Goal: Information Seeking & Learning: Learn about a topic

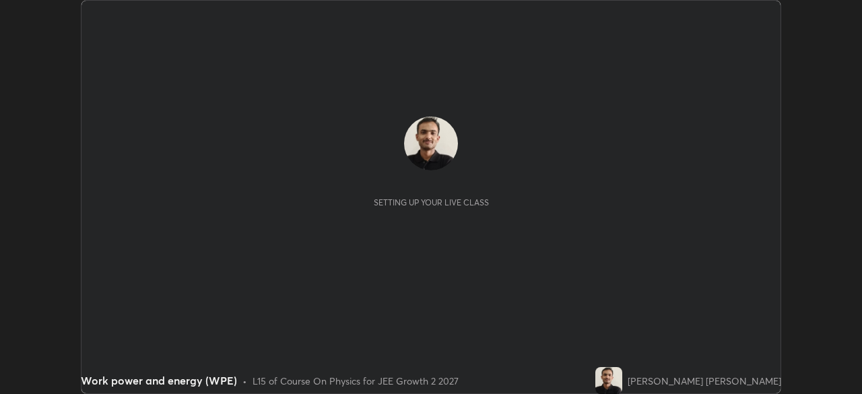
scroll to position [394, 862]
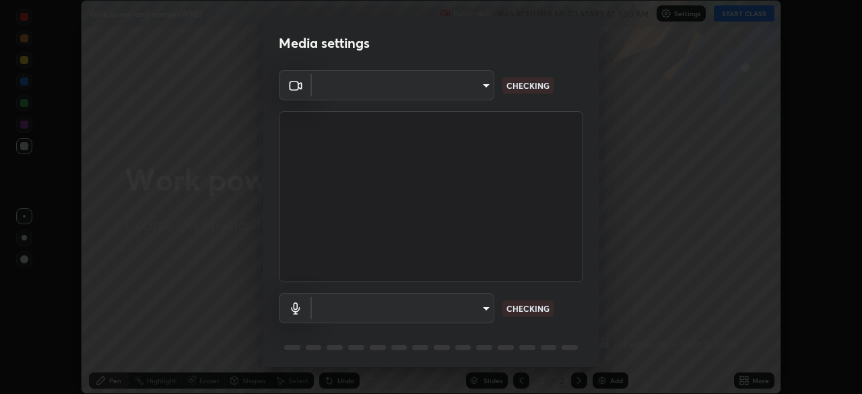
type input "1c11314efa7be5db5ff60504f41673ae6caa371db72e0c096c64cdfb121db68b"
type input "default"
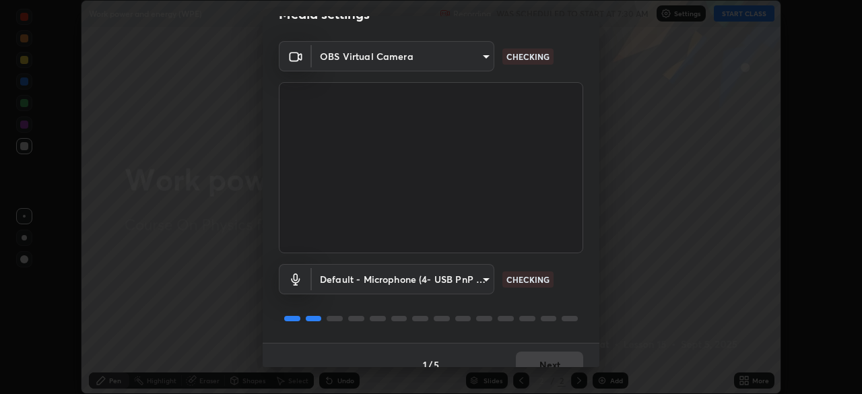
scroll to position [48, 0]
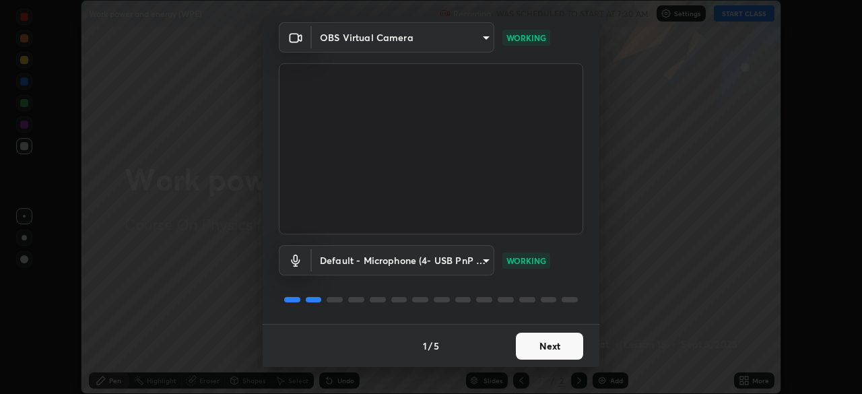
click at [536, 342] on button "Next" at bounding box center [549, 346] width 67 height 27
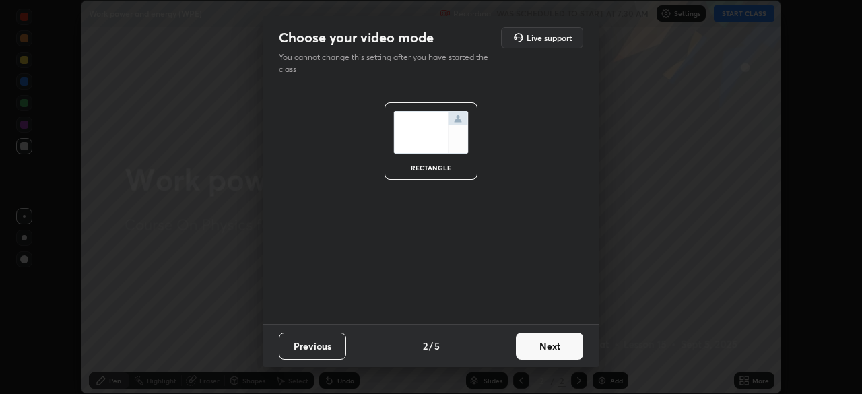
scroll to position [0, 0]
click at [536, 346] on button "Next" at bounding box center [549, 346] width 67 height 27
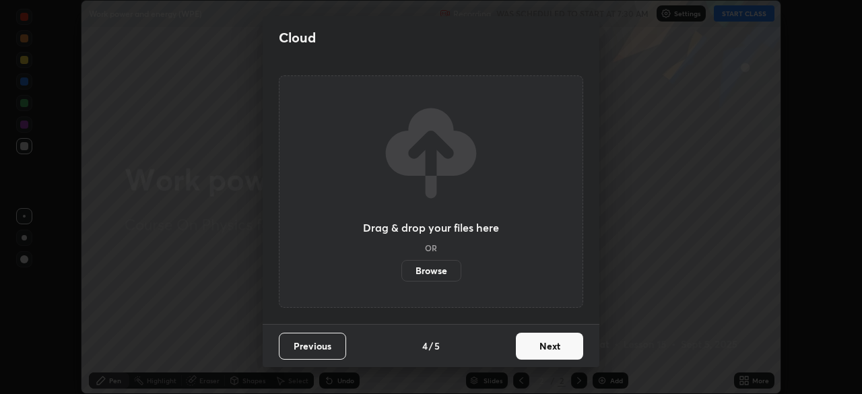
click at [536, 346] on button "Next" at bounding box center [549, 346] width 67 height 27
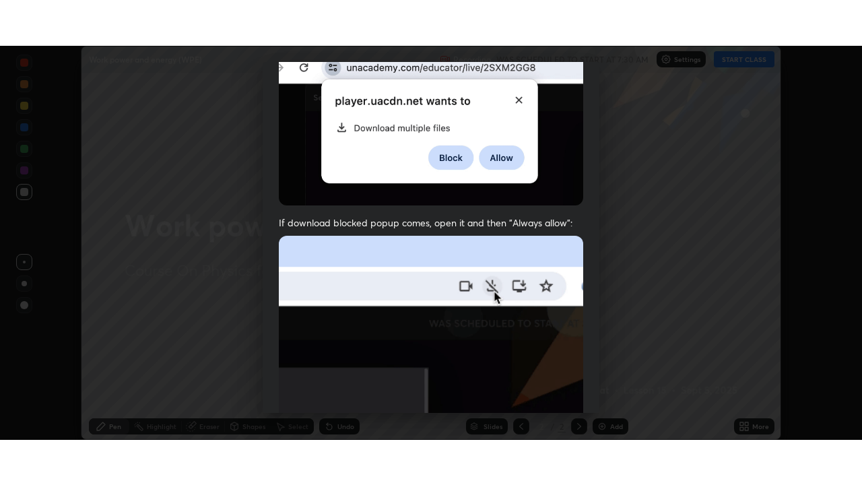
scroll to position [323, 0]
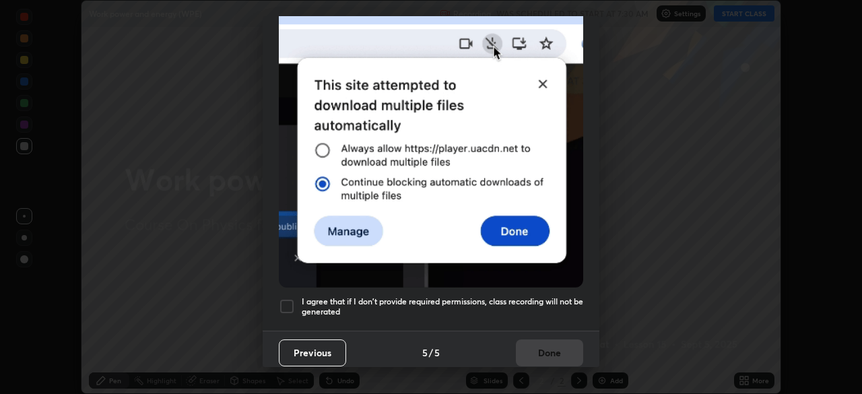
click at [295, 298] on div "I agree that if I don't provide required permissions, class recording will not …" at bounding box center [431, 306] width 304 height 16
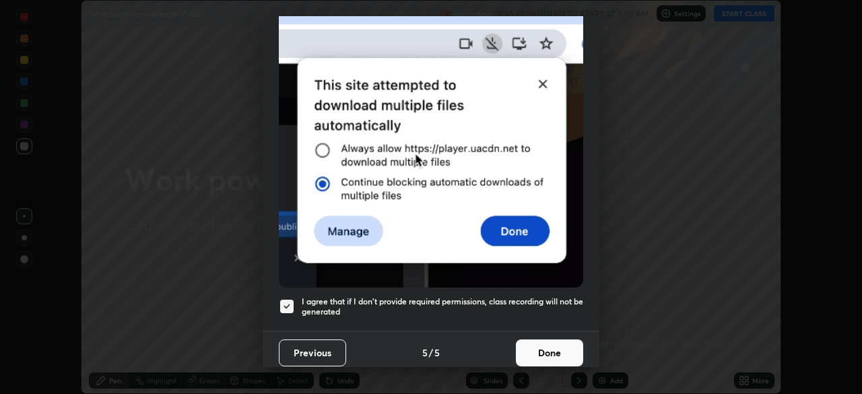
click at [521, 350] on button "Done" at bounding box center [549, 353] width 67 height 27
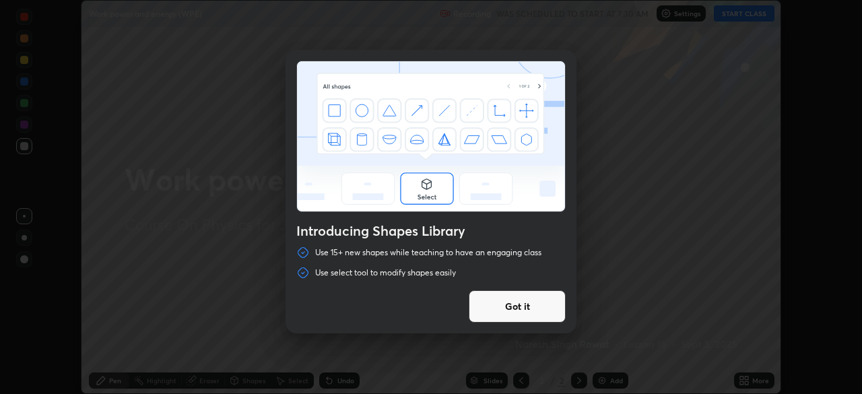
click at [512, 307] on button "Got it" at bounding box center [517, 306] width 97 height 32
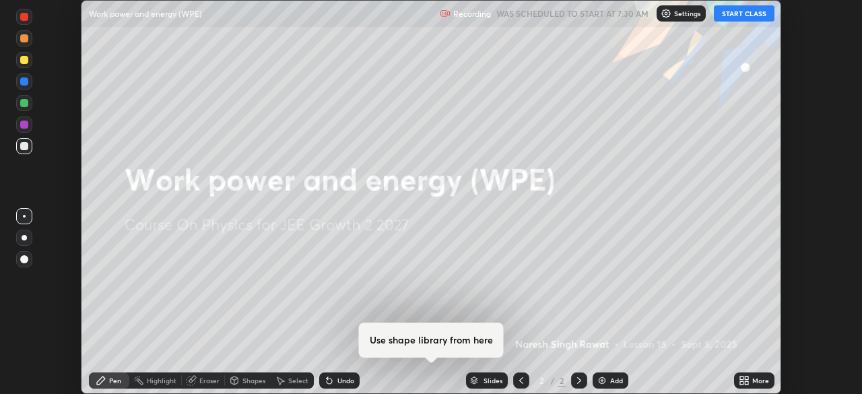
click at [739, 15] on button "START CLASS" at bounding box center [744, 13] width 61 height 16
click at [735, 380] on div "More" at bounding box center [754, 381] width 40 height 16
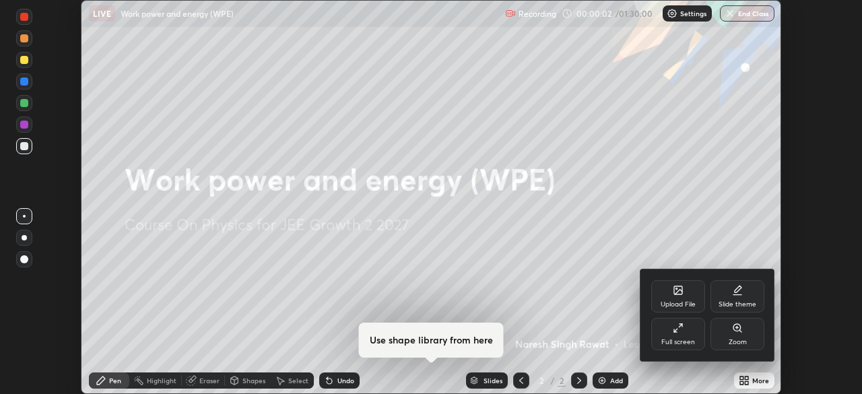
click at [678, 331] on icon at bounding box center [678, 328] width 11 height 11
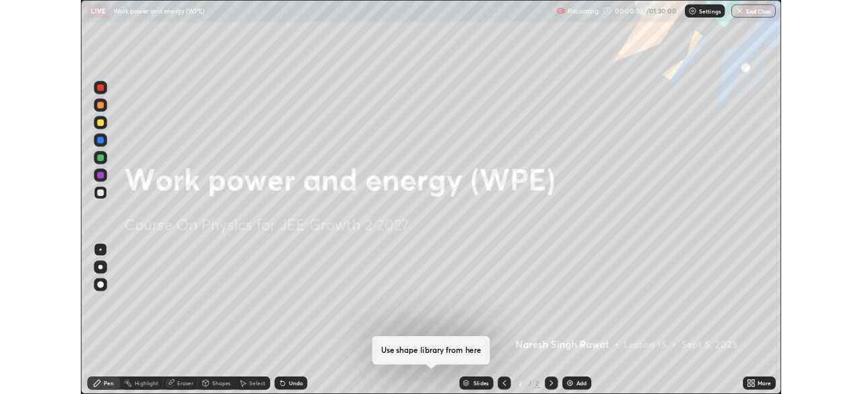
scroll to position [485, 862]
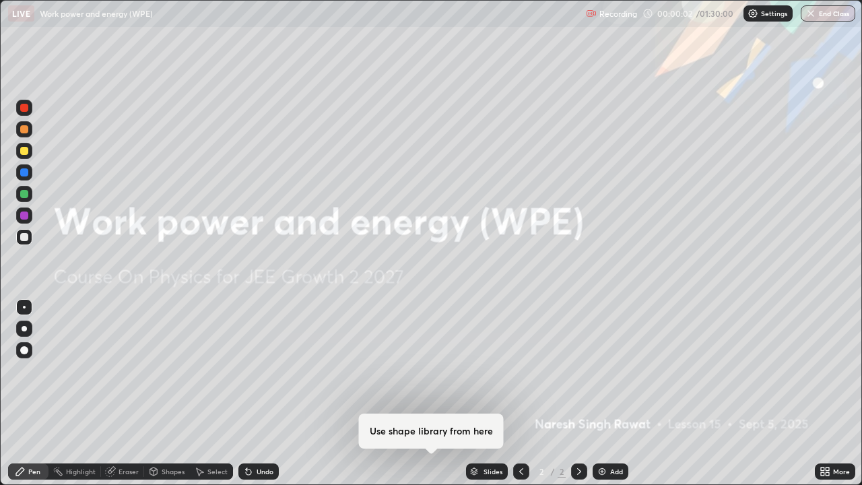
click at [823, 393] on icon at bounding box center [822, 469] width 3 height 3
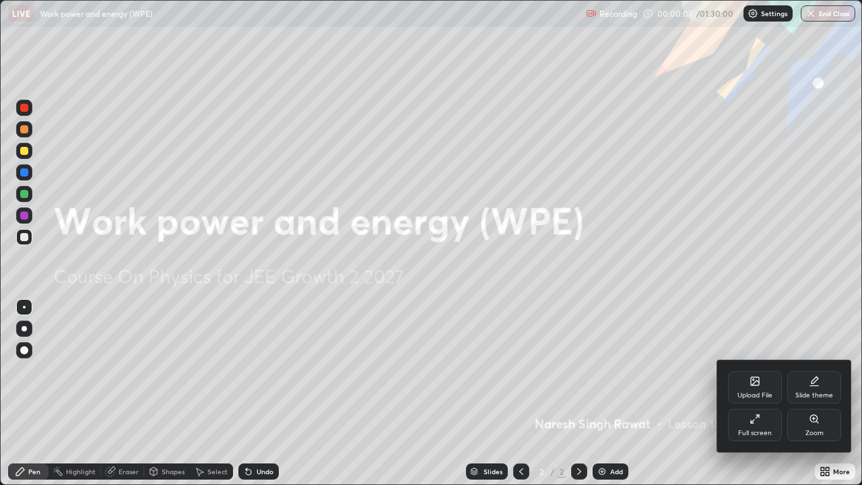
click at [810, 387] on div "Slide theme" at bounding box center [815, 387] width 54 height 32
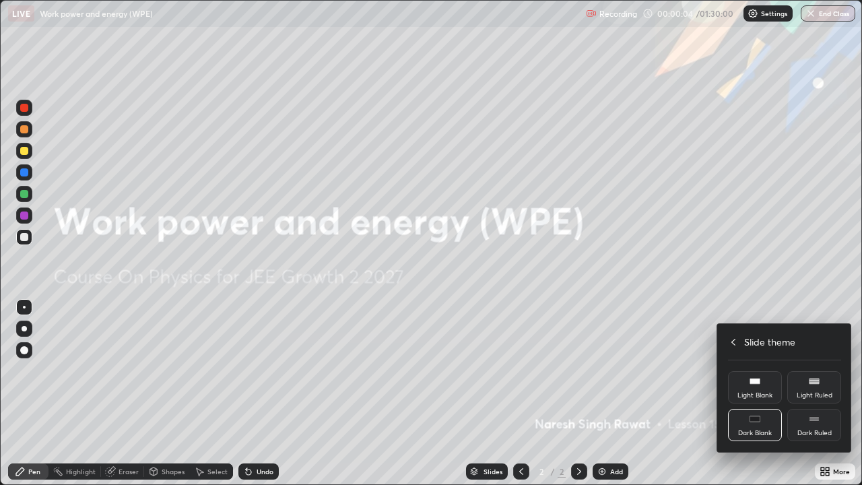
click at [812, 393] on div "Dark Ruled" at bounding box center [815, 433] width 34 height 7
click at [734, 342] on icon at bounding box center [733, 342] width 11 height 11
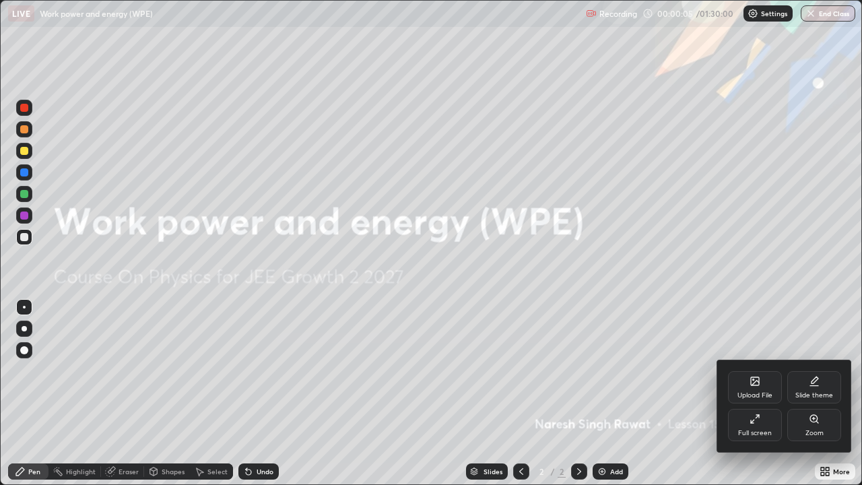
click at [674, 329] on div at bounding box center [431, 242] width 862 height 485
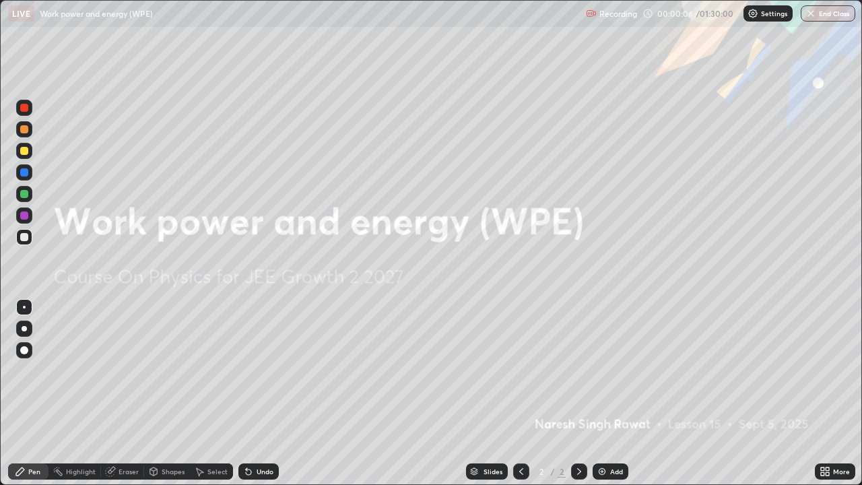
click at [823, 393] on icon at bounding box center [822, 469] width 3 height 3
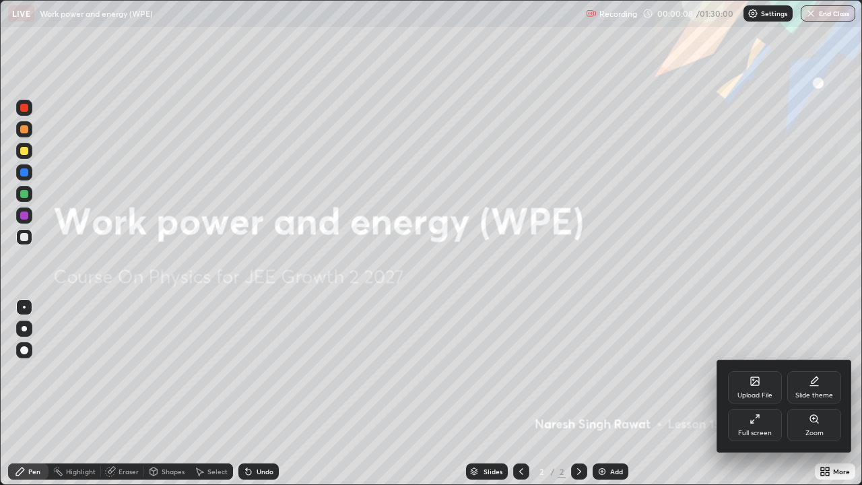
click at [758, 393] on div "Full screen" at bounding box center [755, 425] width 54 height 32
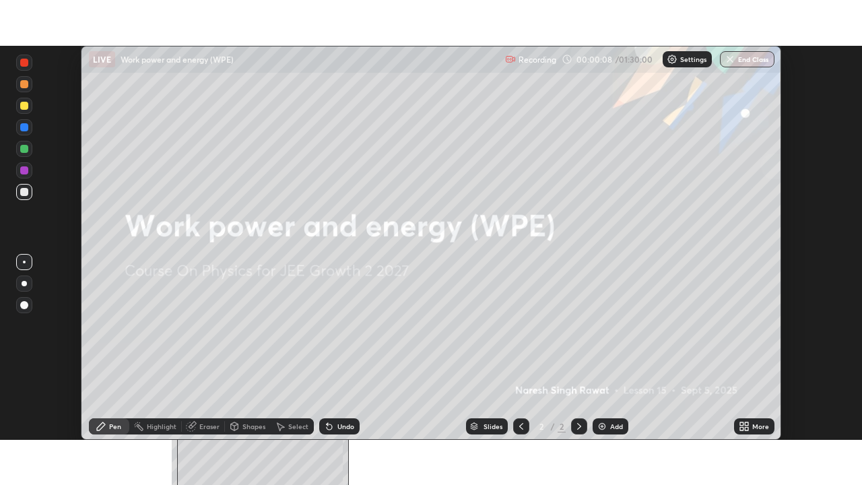
scroll to position [66973, 66505]
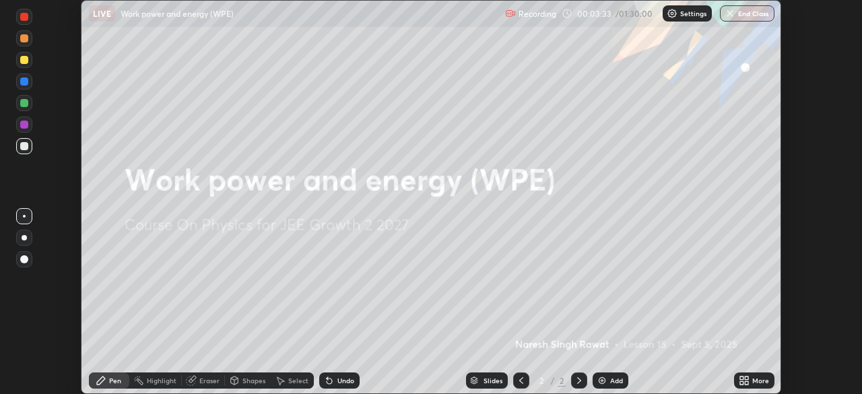
click at [744, 378] on icon at bounding box center [744, 380] width 11 height 11
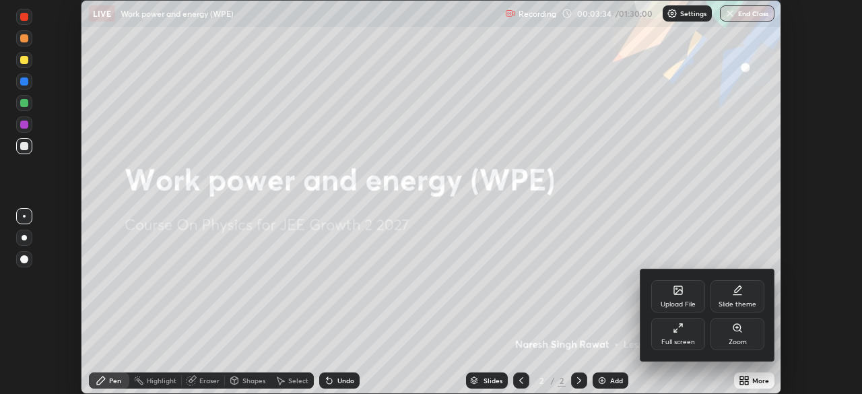
click at [678, 332] on icon at bounding box center [678, 328] width 11 height 11
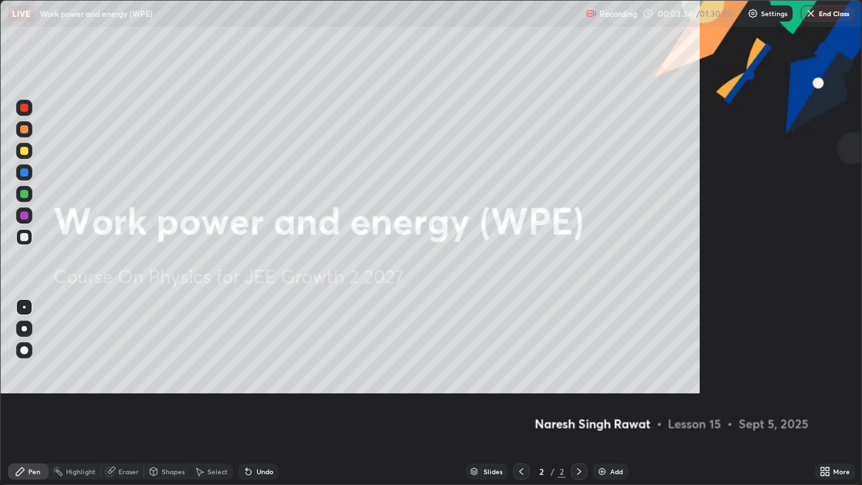
scroll to position [485, 862]
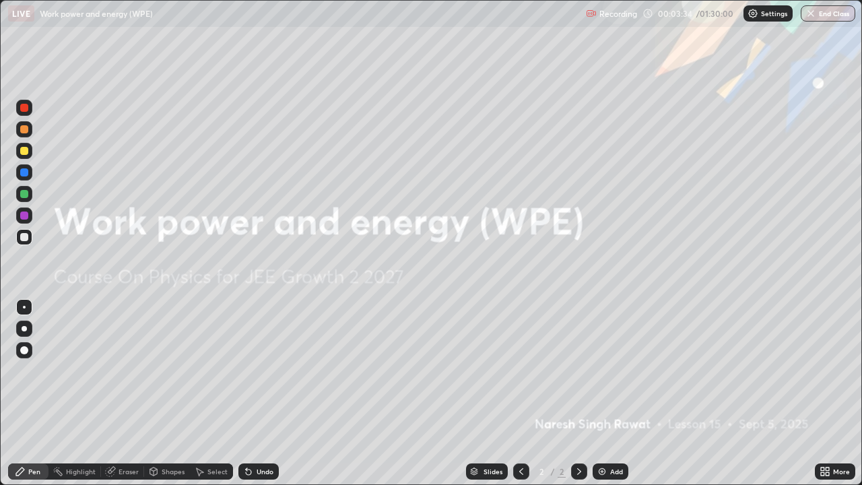
click at [822, 393] on icon at bounding box center [822, 469] width 3 height 3
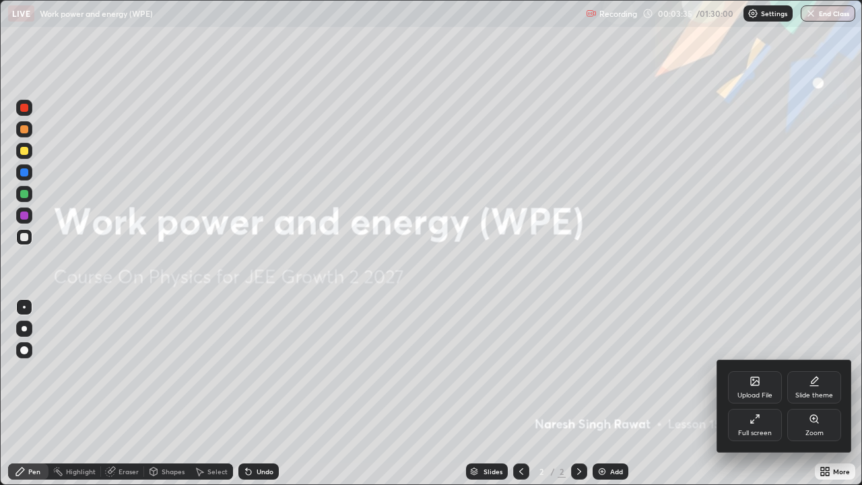
click at [809, 385] on icon at bounding box center [814, 381] width 11 height 11
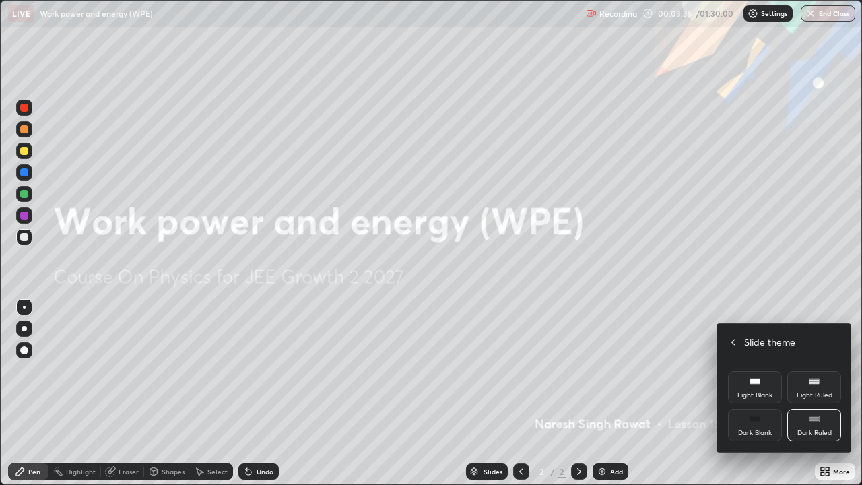
click at [822, 393] on div "Dark Ruled" at bounding box center [815, 433] width 34 height 7
click at [735, 341] on icon at bounding box center [733, 342] width 11 height 11
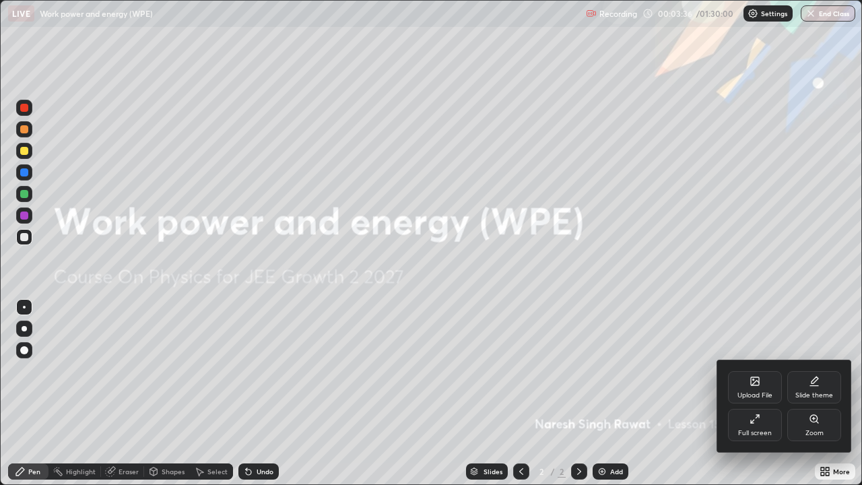
click at [688, 303] on div at bounding box center [431, 242] width 862 height 485
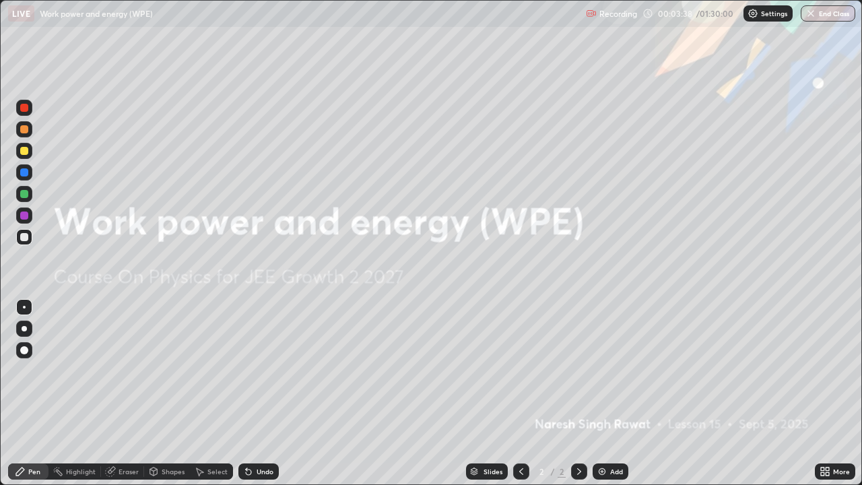
click at [603, 393] on div "Add" at bounding box center [611, 471] width 36 height 16
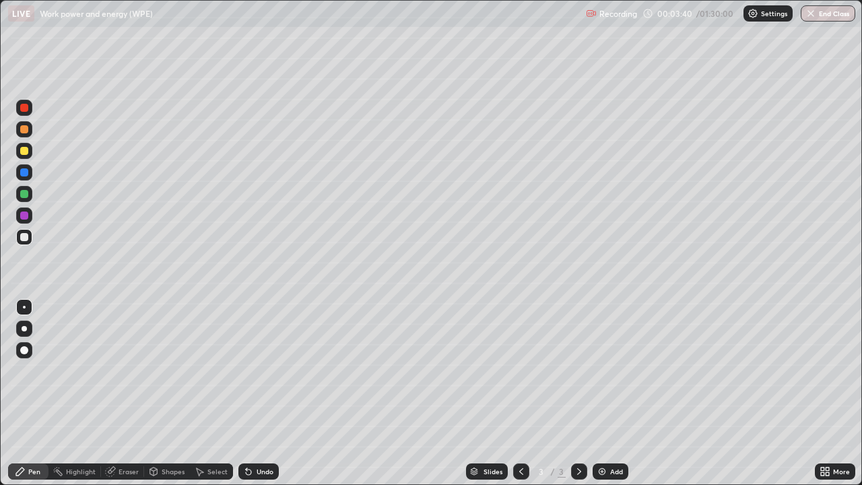
click at [30, 128] on div at bounding box center [24, 129] width 16 height 16
click at [23, 150] on div at bounding box center [24, 151] width 8 height 8
click at [25, 234] on div at bounding box center [24, 237] width 8 height 8
click at [24, 128] on div at bounding box center [24, 129] width 8 height 8
click at [24, 151] on div at bounding box center [24, 151] width 8 height 8
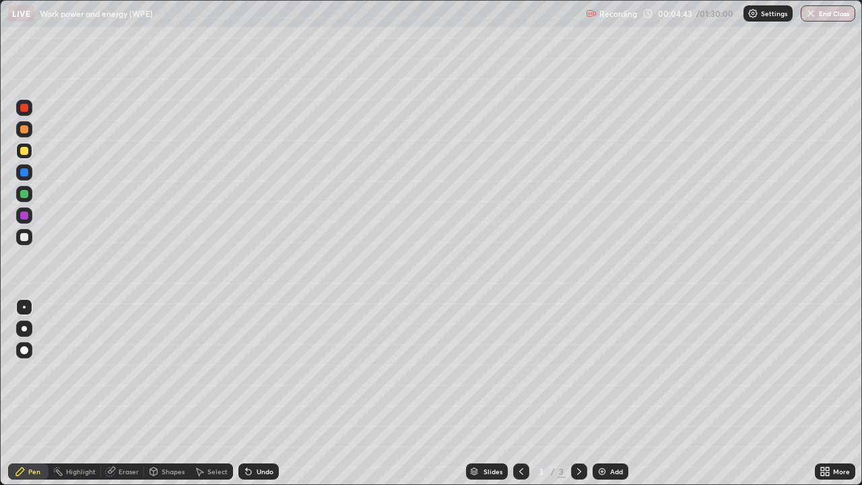
click at [258, 393] on div "Undo" at bounding box center [265, 471] width 17 height 7
click at [259, 393] on div "Undo" at bounding box center [265, 471] width 17 height 7
click at [257, 393] on div "Undo" at bounding box center [265, 471] width 17 height 7
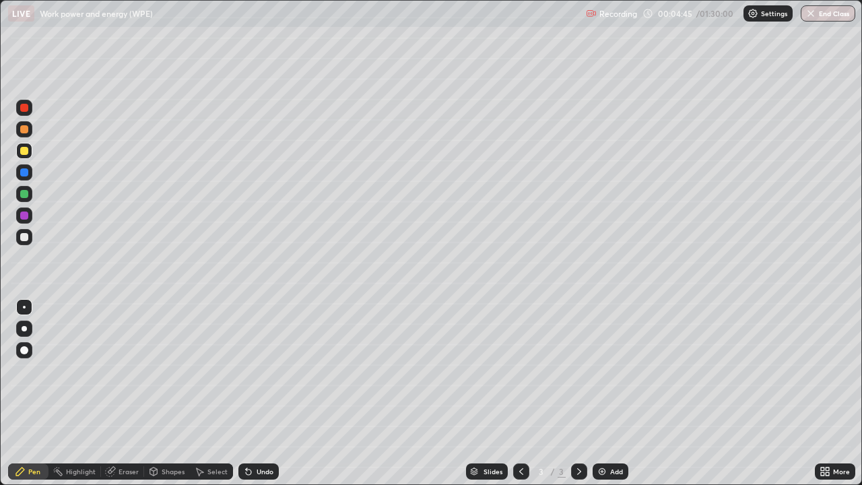
click at [257, 393] on div "Undo" at bounding box center [265, 471] width 17 height 7
click at [23, 135] on div at bounding box center [24, 129] width 16 height 16
click at [125, 393] on div "Eraser" at bounding box center [129, 471] width 20 height 7
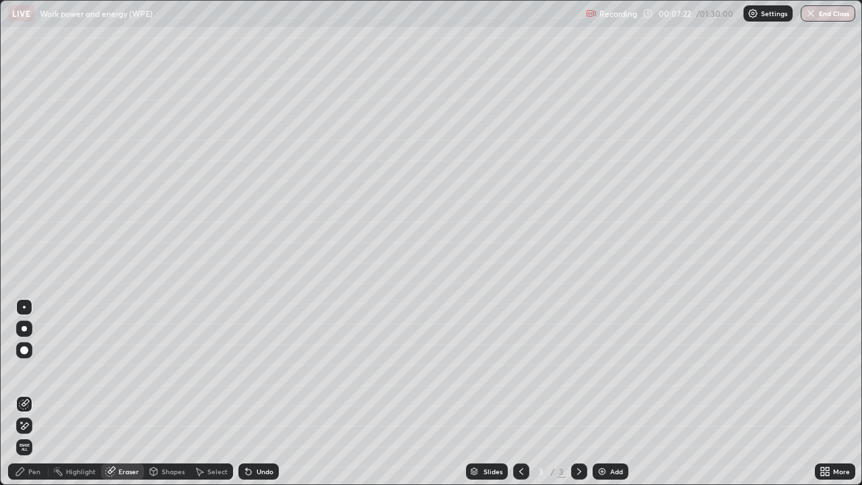
click at [30, 393] on div "Pen" at bounding box center [34, 471] width 12 height 7
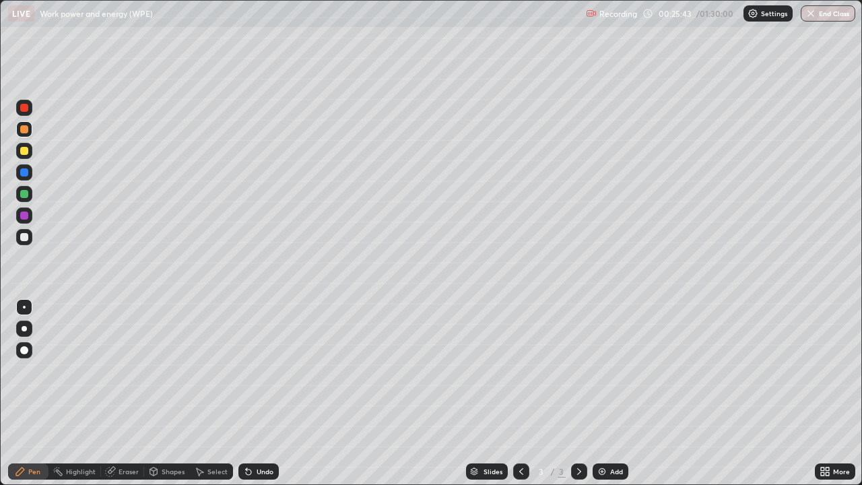
click at [810, 18] on img "button" at bounding box center [811, 13] width 11 height 11
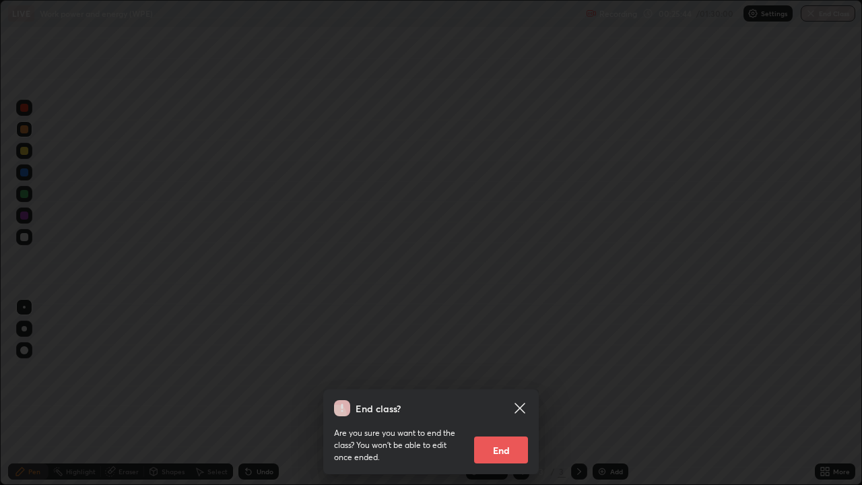
click at [486, 393] on button "End" at bounding box center [501, 450] width 54 height 27
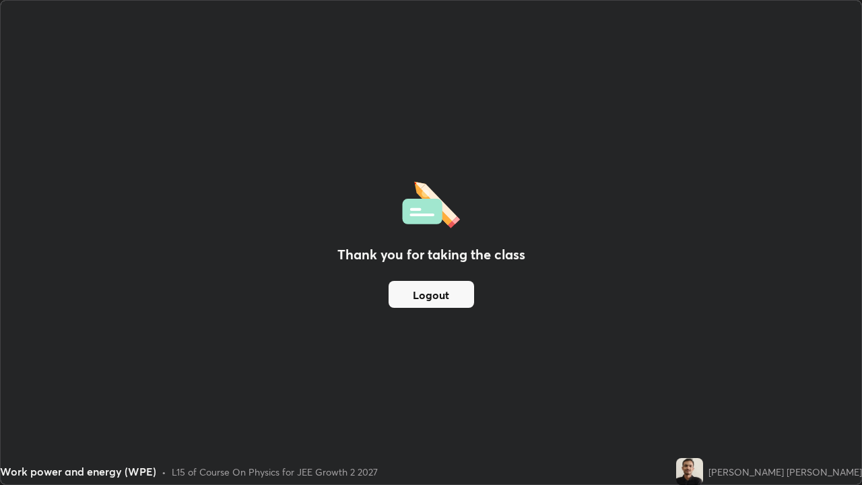
click at [443, 295] on button "Logout" at bounding box center [432, 294] width 86 height 27
